Goal: Task Accomplishment & Management: Manage account settings

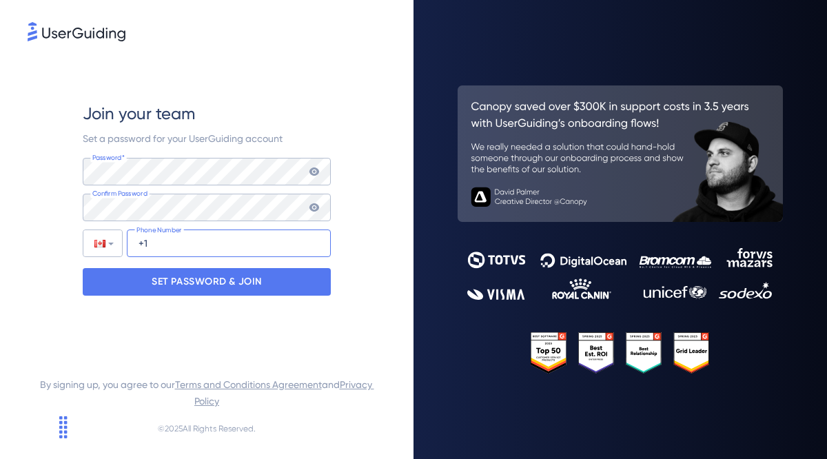
click at [212, 249] on input "+1" at bounding box center [229, 243] width 204 height 28
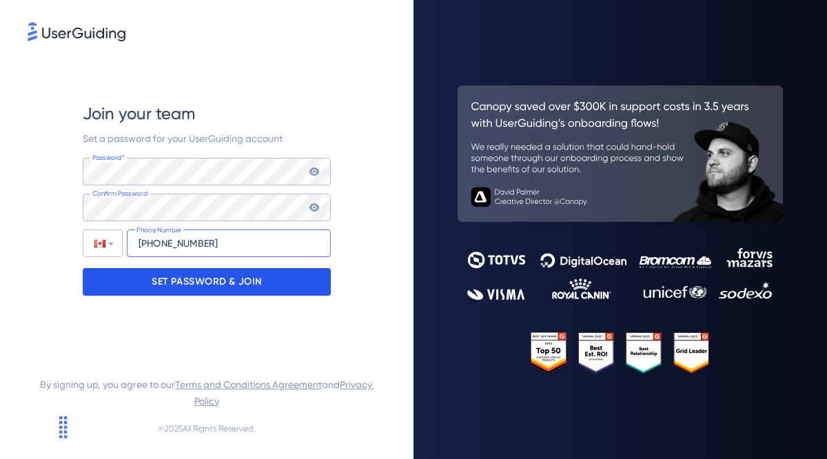
type input "[PHONE_NUMBER]"
click at [203, 285] on p "SET PASSWORD & JOIN" at bounding box center [207, 282] width 110 height 22
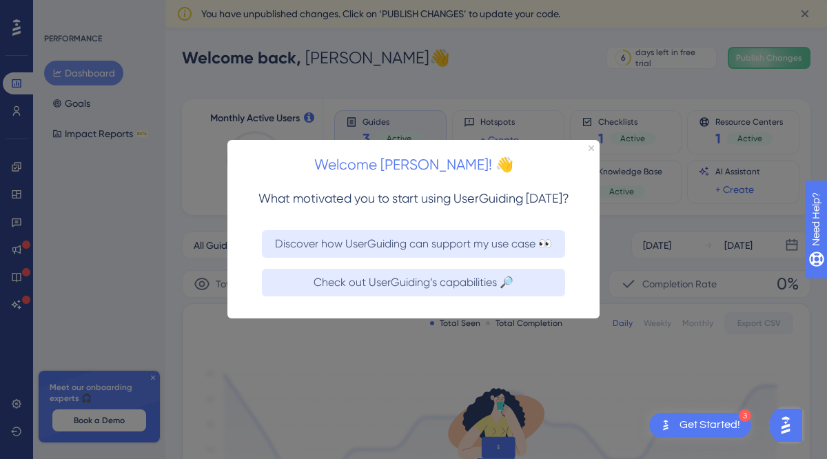
click at [592, 151] on div "Welcome [PERSON_NAME]! 👋" at bounding box center [413, 161] width 372 height 43
click at [590, 146] on icon "Close Preview" at bounding box center [591, 148] width 6 height 6
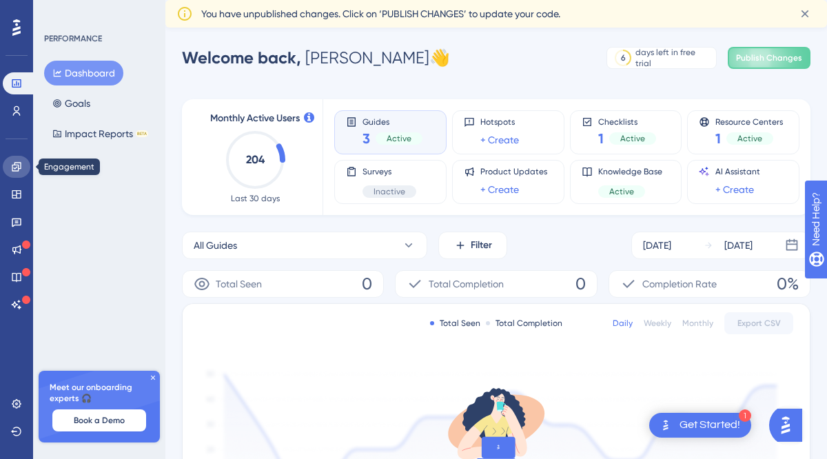
click at [15, 174] on link at bounding box center [17, 167] width 28 height 22
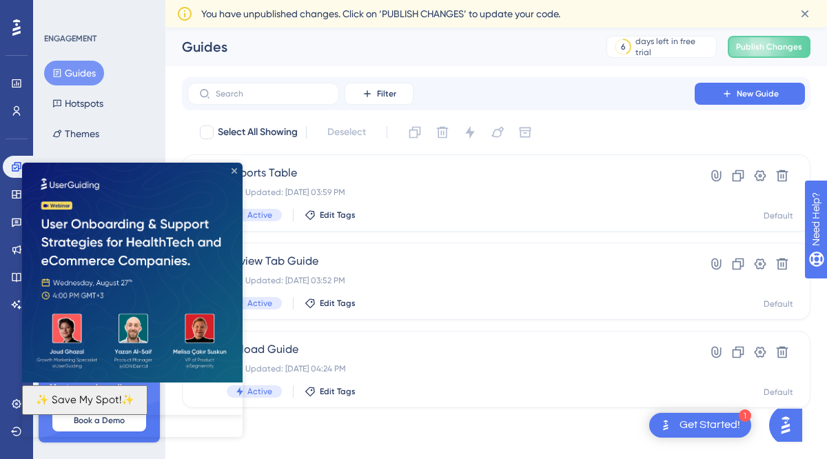
click at [234, 169] on icon "Close Preview" at bounding box center [235, 170] width 6 height 6
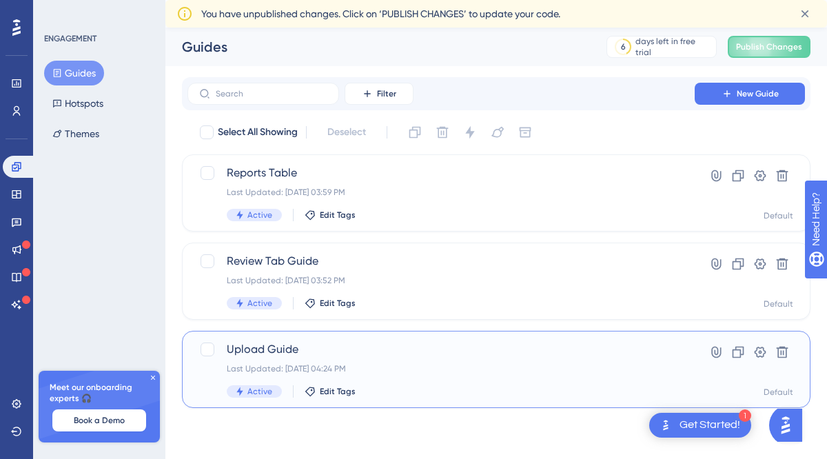
click at [440, 382] on div "Upload Guide Last Updated: [DATE] 04:24 PM Active Edit Tags" at bounding box center [441, 369] width 429 height 56
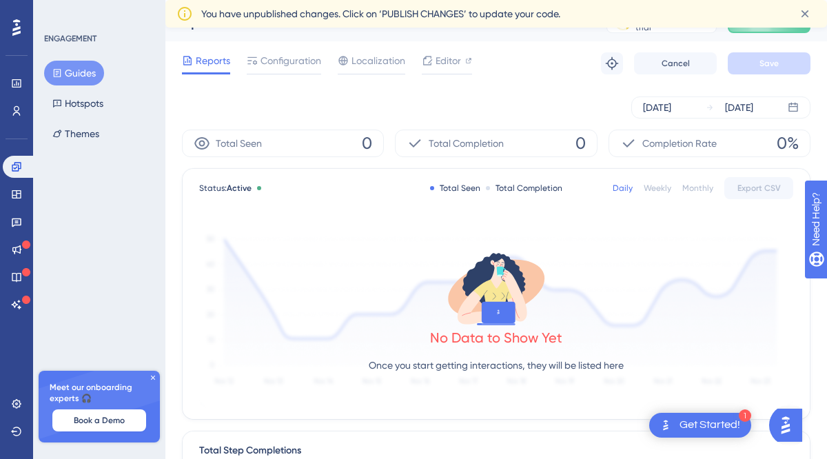
scroll to position [26, 0]
click at [284, 59] on span "Configuration" at bounding box center [290, 59] width 61 height 17
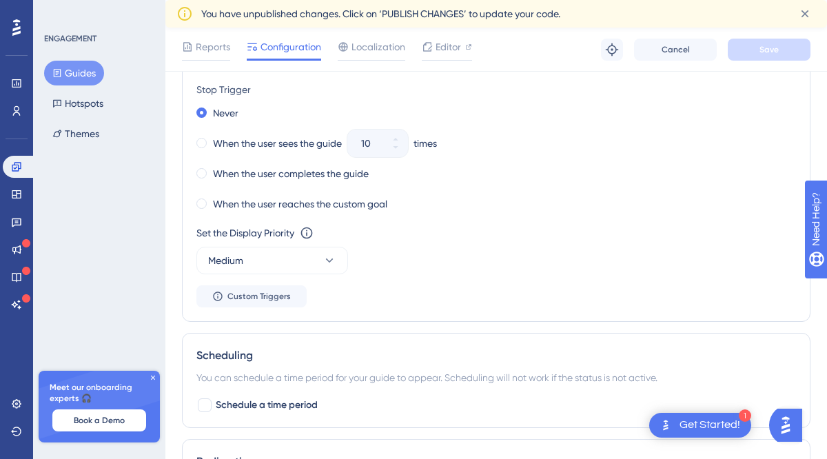
scroll to position [757, 0]
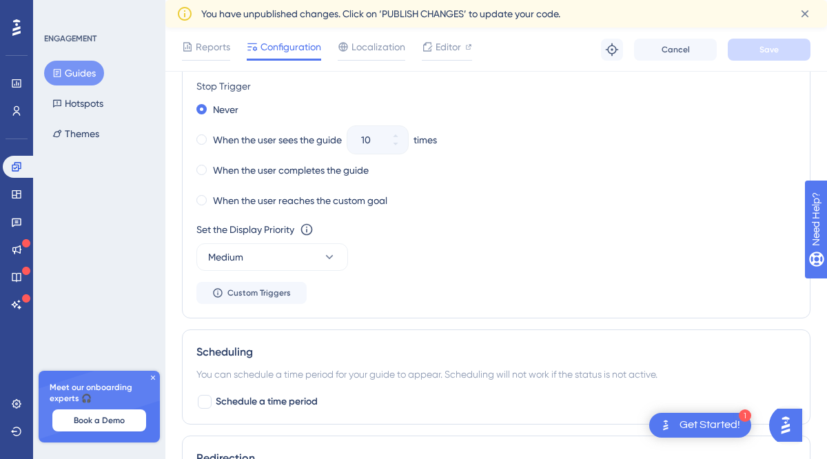
click at [79, 74] on button "Guides" at bounding box center [74, 73] width 60 height 25
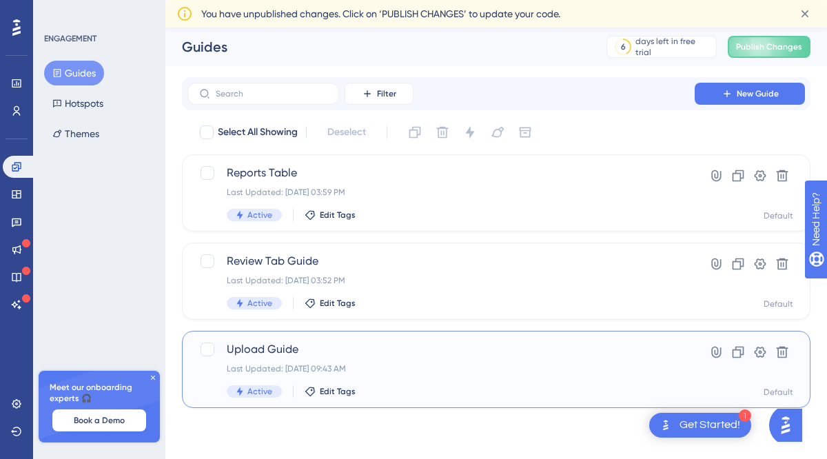
click at [439, 351] on span "Upload Guide" at bounding box center [441, 349] width 429 height 17
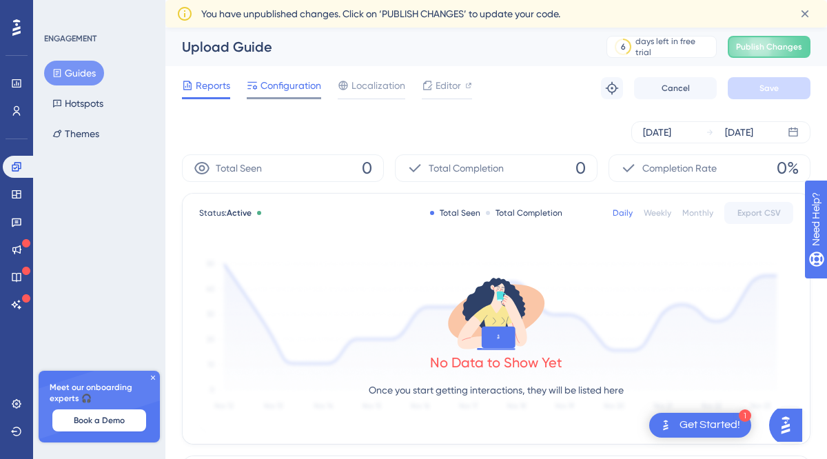
click at [286, 90] on span "Configuration" at bounding box center [290, 85] width 61 height 17
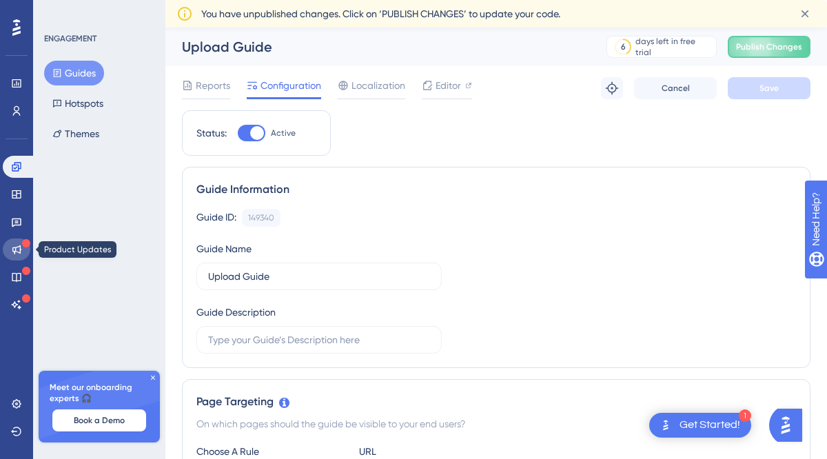
click at [18, 251] on icon at bounding box center [16, 249] width 11 height 11
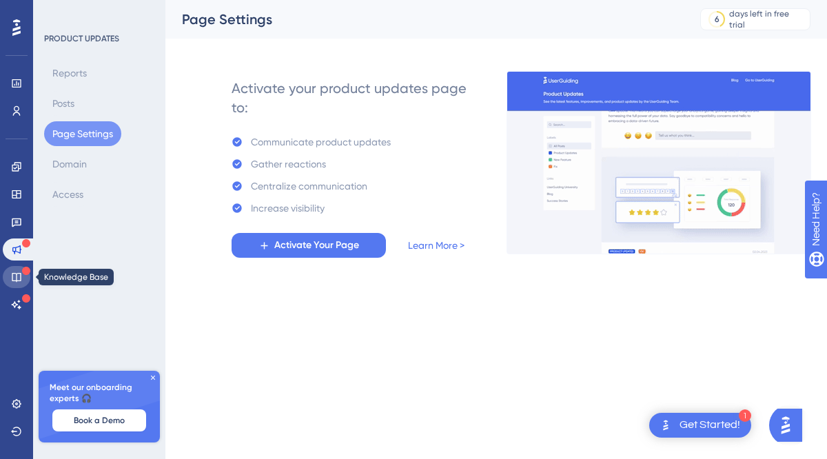
click at [17, 278] on icon at bounding box center [16, 276] width 11 height 11
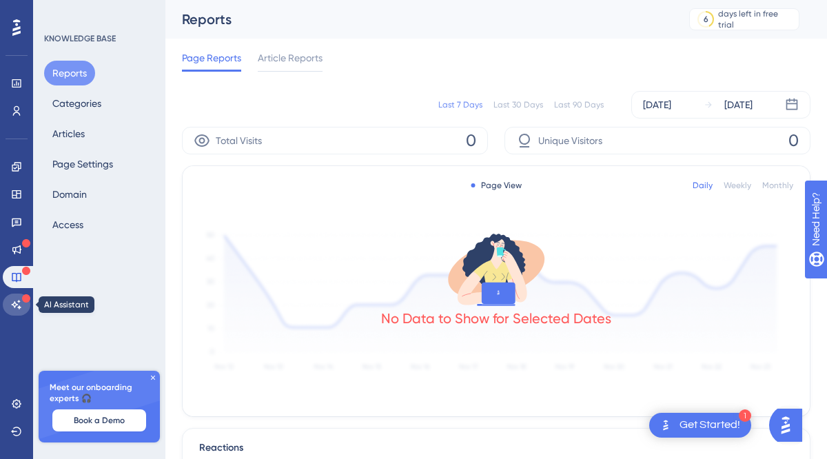
click at [20, 306] on icon at bounding box center [16, 304] width 11 height 11
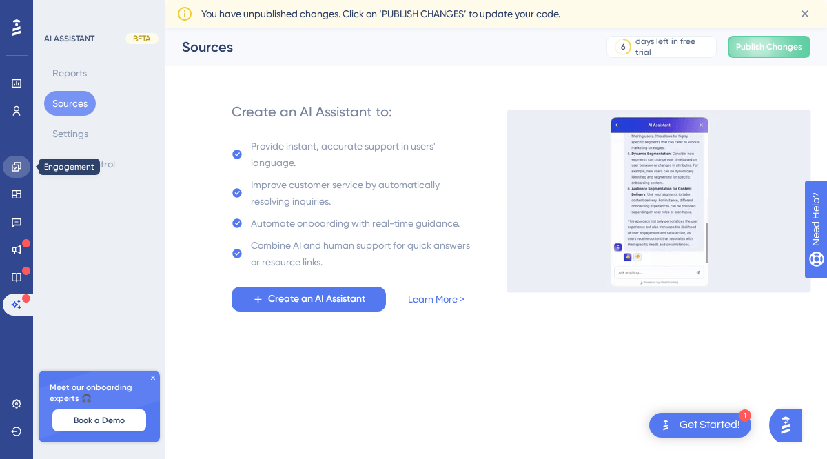
click at [17, 176] on link at bounding box center [17, 167] width 28 height 22
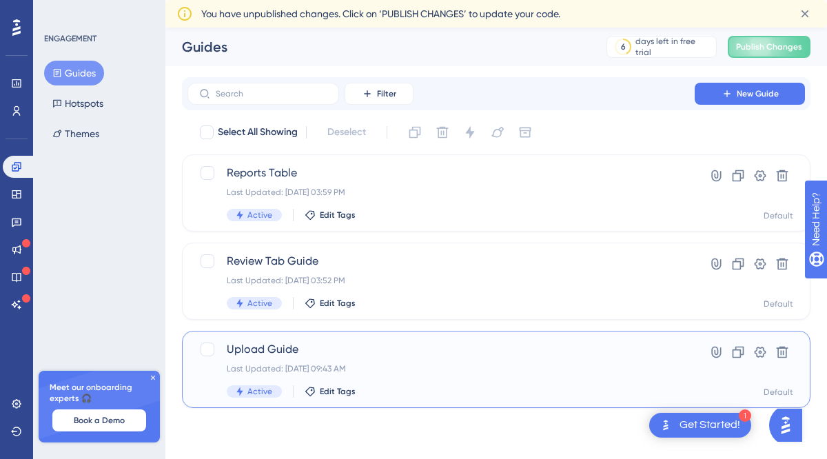
click at [349, 356] on span "Upload Guide" at bounding box center [441, 349] width 429 height 17
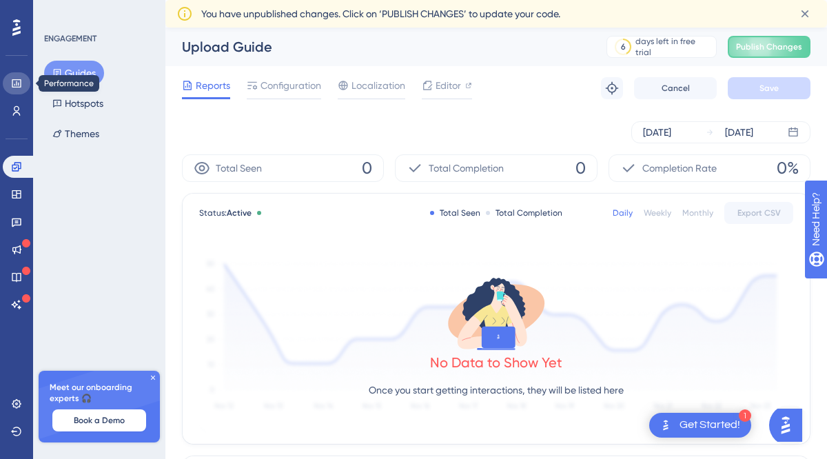
click at [12, 79] on icon at bounding box center [16, 83] width 9 height 8
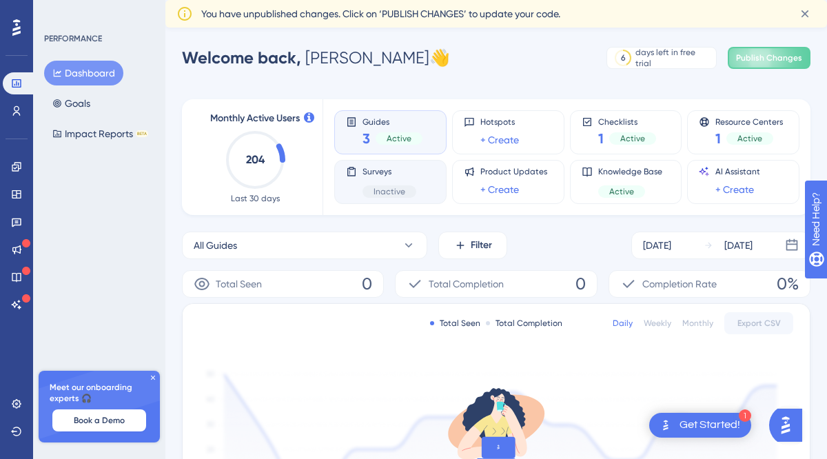
click at [424, 169] on div "Surveys Inactive" at bounding box center [390, 182] width 89 height 32
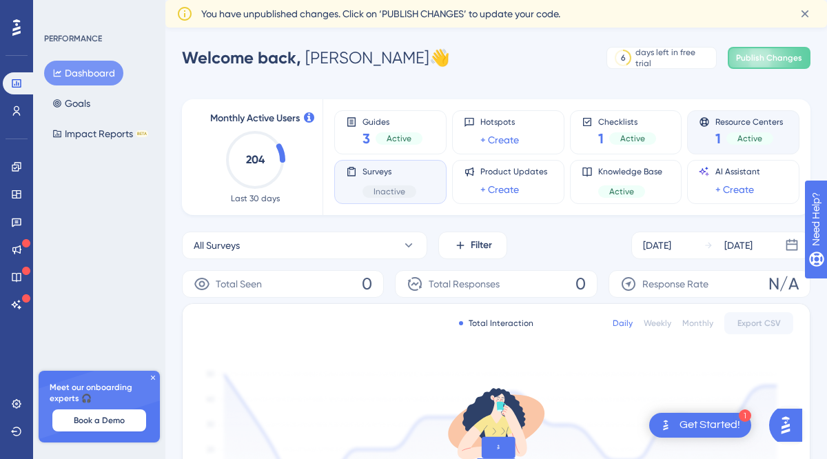
click at [700, 138] on div "Resource Centers 1 Active" at bounding box center [743, 132] width 89 height 32
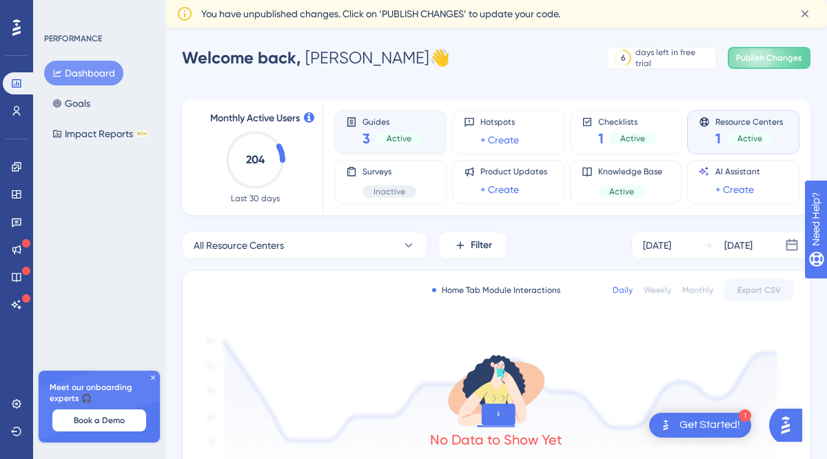
click at [438, 140] on div "Guides 3 Active" at bounding box center [390, 132] width 112 height 44
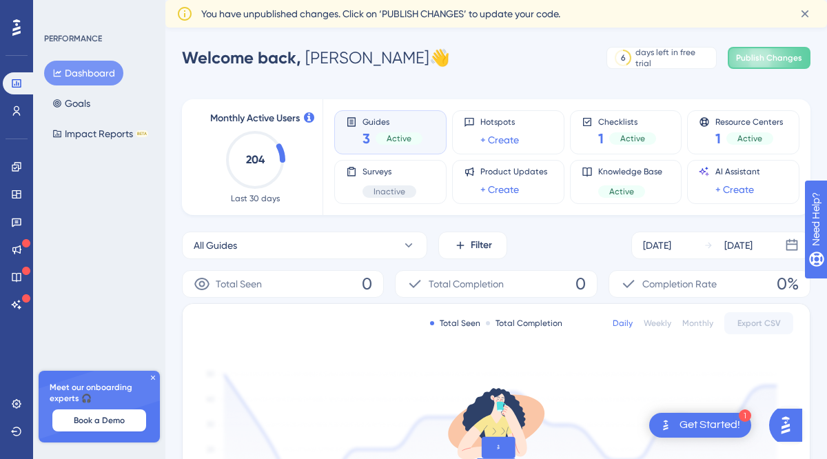
click at [424, 134] on div "Guides 3 Active" at bounding box center [390, 132] width 89 height 32
click at [373, 138] on div "3 Active" at bounding box center [392, 138] width 60 height 19
click at [19, 172] on link at bounding box center [17, 167] width 28 height 22
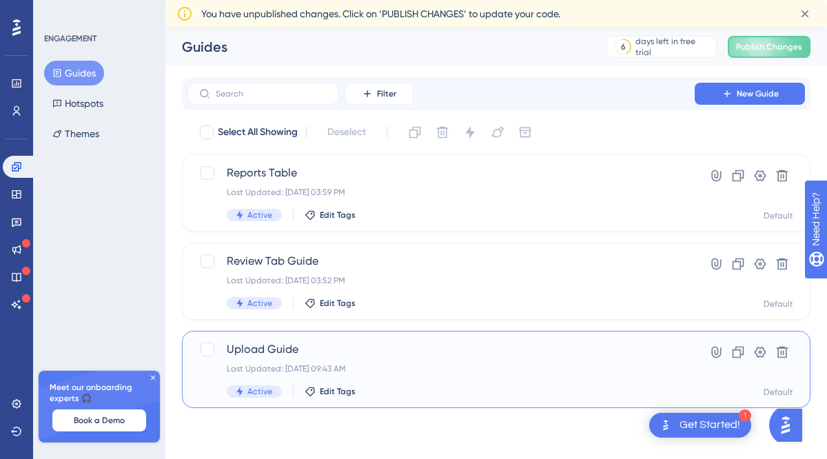
click at [448, 371] on div "Last Updated: [DATE] 09:43 AM" at bounding box center [441, 368] width 429 height 11
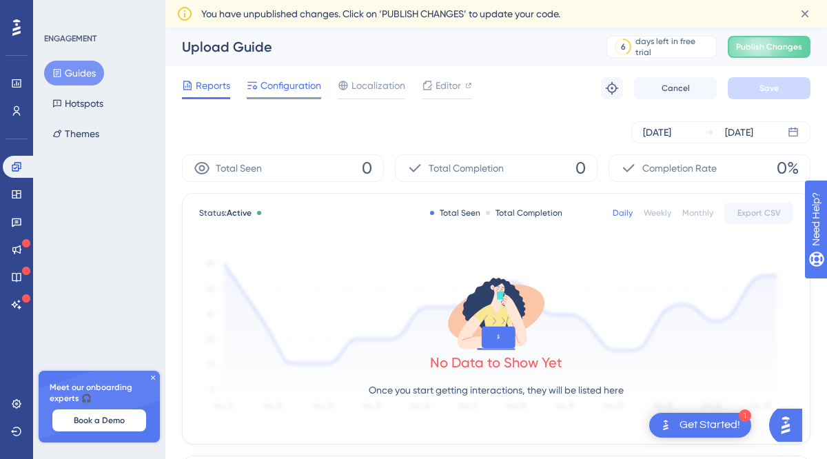
click at [294, 83] on span "Configuration" at bounding box center [290, 85] width 61 height 17
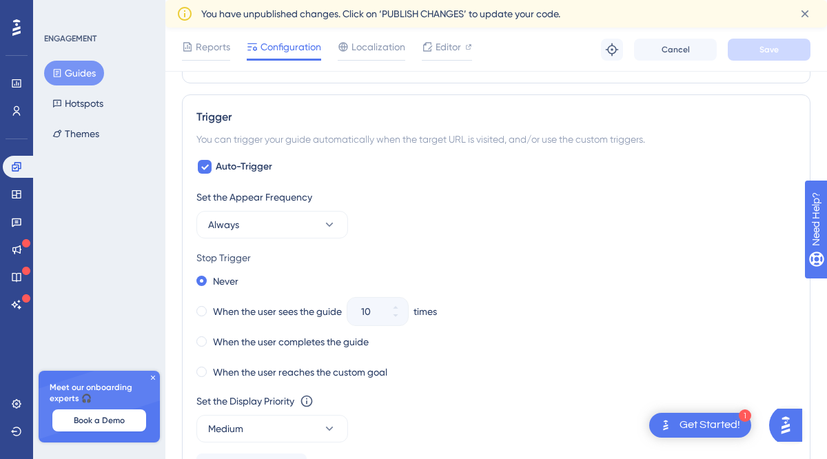
scroll to position [575, 0]
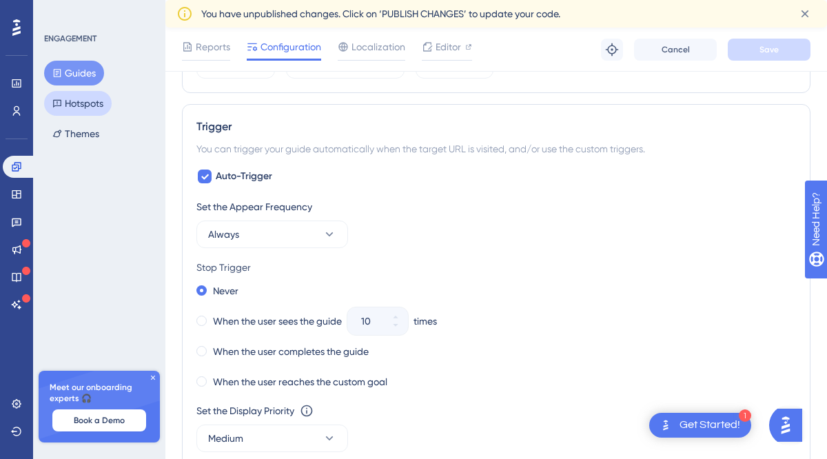
click at [97, 110] on button "Hotspots" at bounding box center [78, 103] width 68 height 25
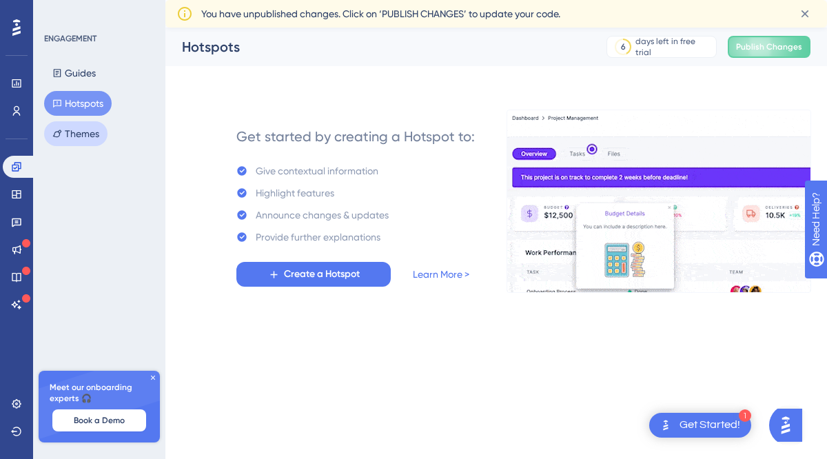
click at [85, 138] on button "Themes" at bounding box center [75, 133] width 63 height 25
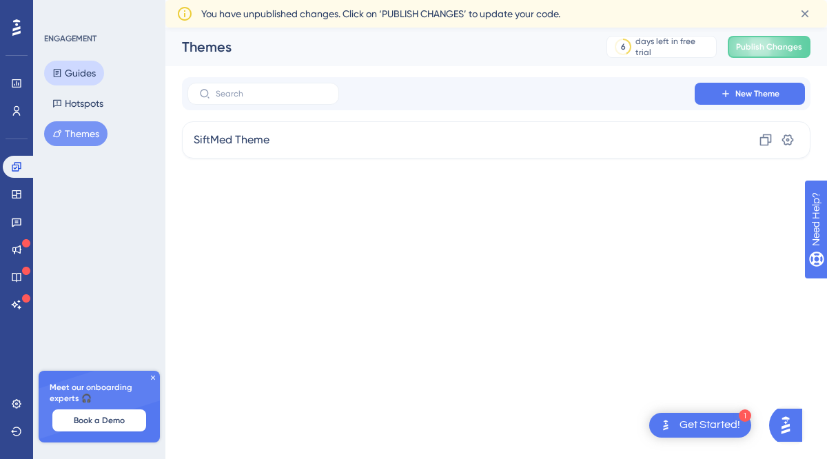
click at [92, 69] on button "Guides" at bounding box center [74, 73] width 60 height 25
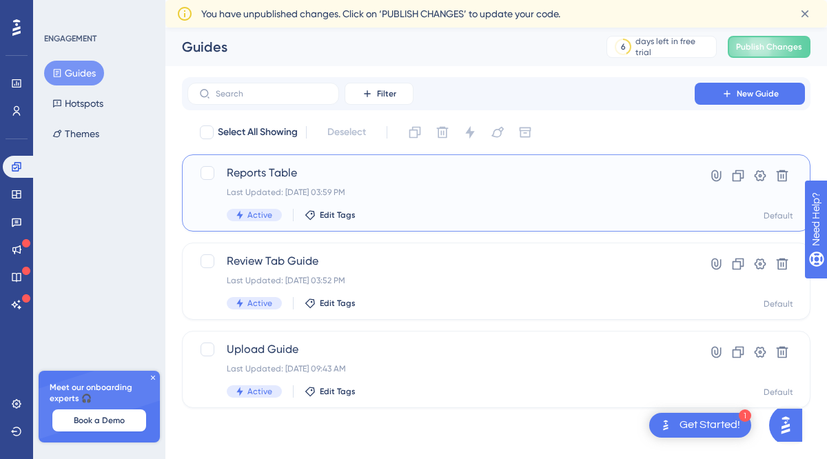
click at [409, 194] on div "Last Updated: [DATE] 03:59 PM" at bounding box center [441, 192] width 429 height 11
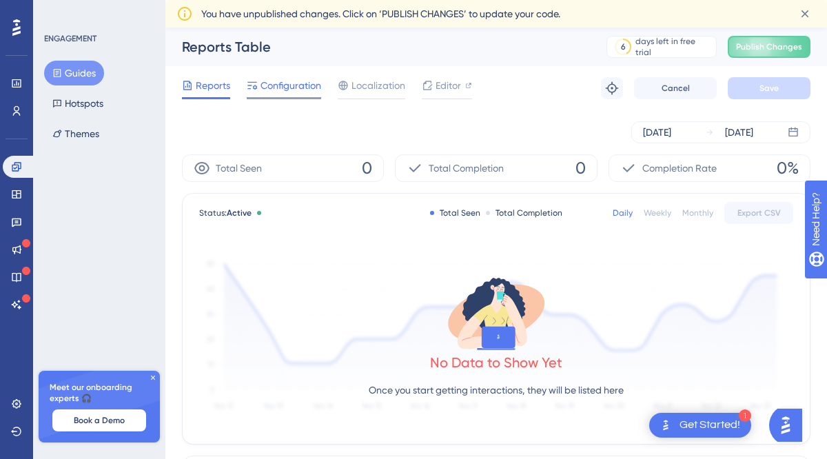
click at [283, 79] on span "Configuration" at bounding box center [290, 85] width 61 height 17
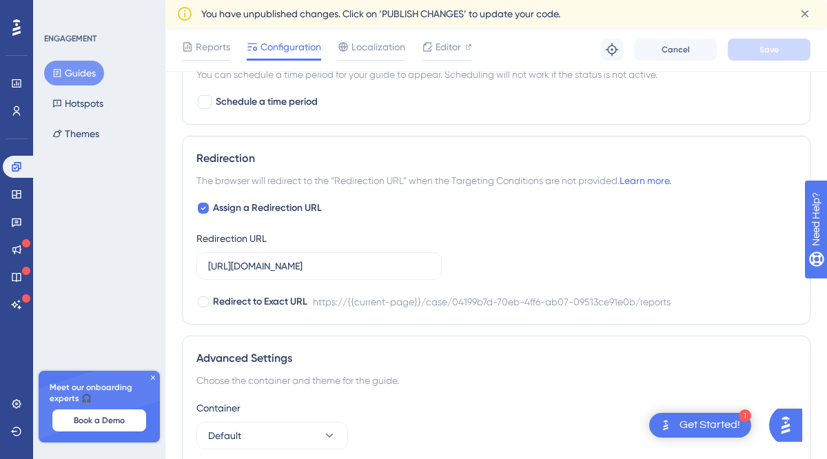
scroll to position [901, 0]
